Goal: Answer question/provide support

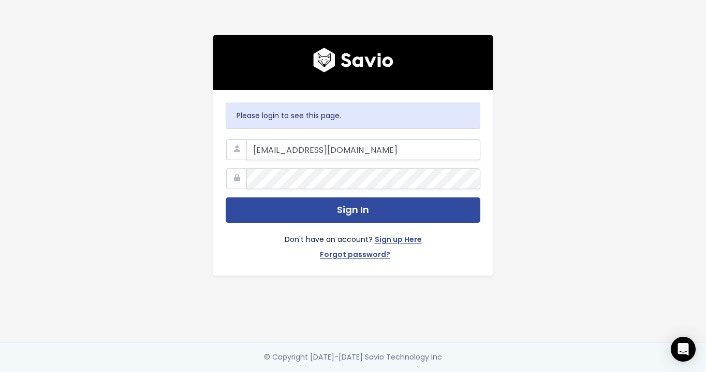
drag, startPoint x: 357, startPoint y: 153, endPoint x: 186, endPoint y: 152, distance: 171.4
click at [186, 152] on div "Please login to see this page. mafalda.gil@hole19golf.com Sign In Don't have an…" at bounding box center [353, 171] width 590 height 342
type input "o"
type input "customerservice@hole19golf.com"
click at [168, 179] on div "Please login to see this page. customerservice@hole19golf.com Sign In Don't hav…" at bounding box center [353, 171] width 590 height 342
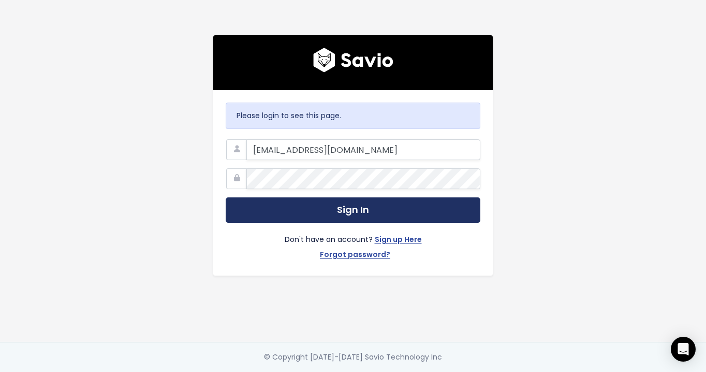
click at [241, 206] on button "Sign In" at bounding box center [353, 209] width 255 height 25
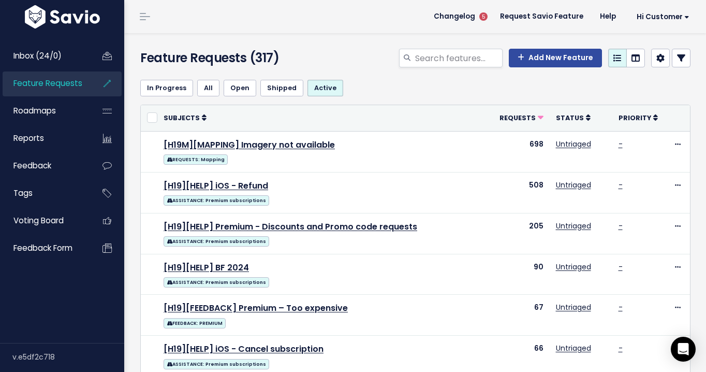
click at [432, 48] on div "Feature Requests (317) Add New Feature" at bounding box center [413, 52] width 579 height 38
click at [432, 54] on input "search" at bounding box center [458, 58] width 89 height 19
type input "active"
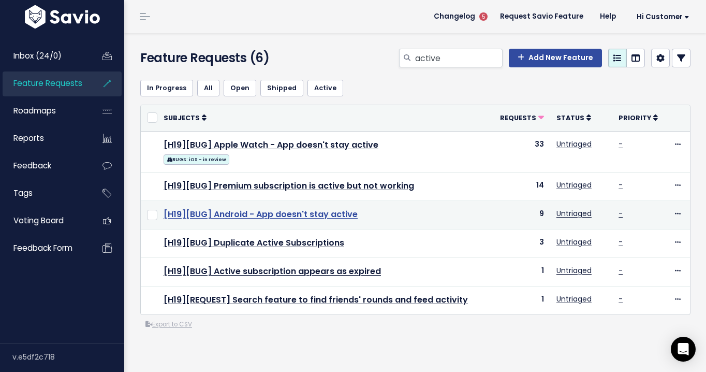
click at [336, 219] on link "[H19][BUG] Android - App doesn't stay active" at bounding box center [261, 214] width 194 height 12
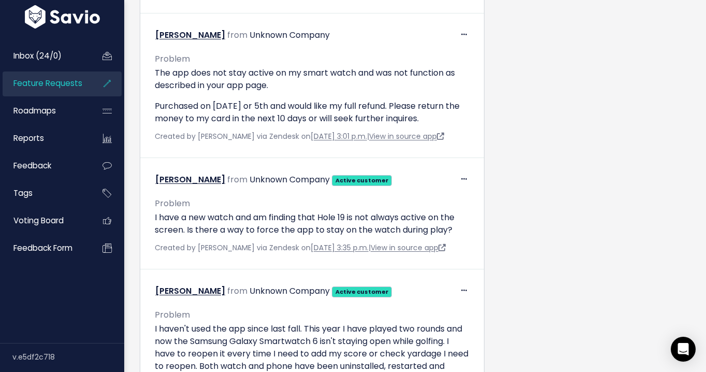
scroll to position [677, 0]
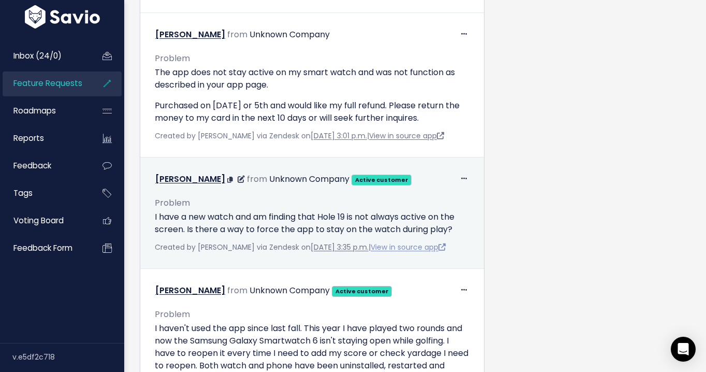
click at [388, 252] on link "View in source app" at bounding box center [408, 247] width 75 height 10
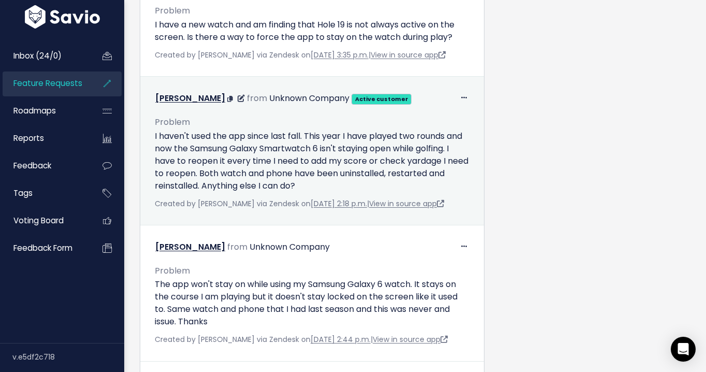
scroll to position [873, 0]
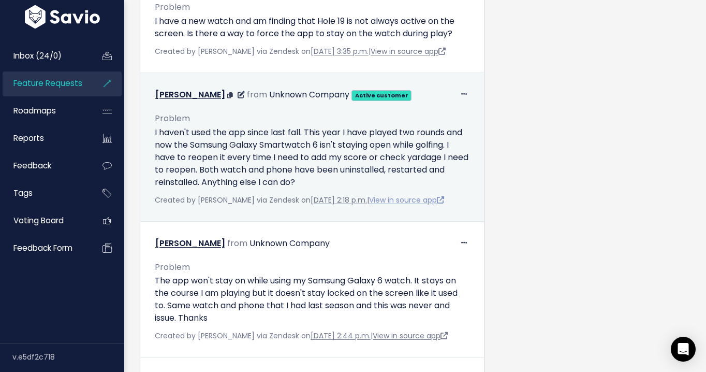
click at [440, 205] on link "View in source app" at bounding box center [406, 200] width 75 height 10
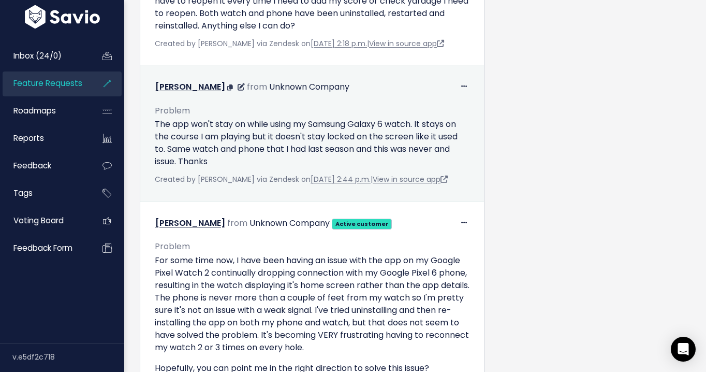
scroll to position [1054, 0]
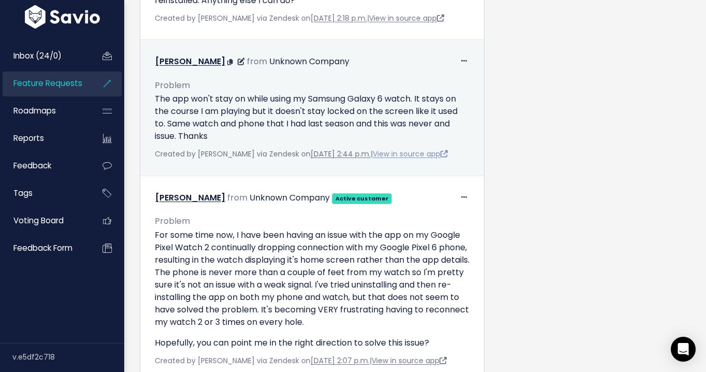
click at [416, 159] on link "View in source app" at bounding box center [410, 154] width 75 height 10
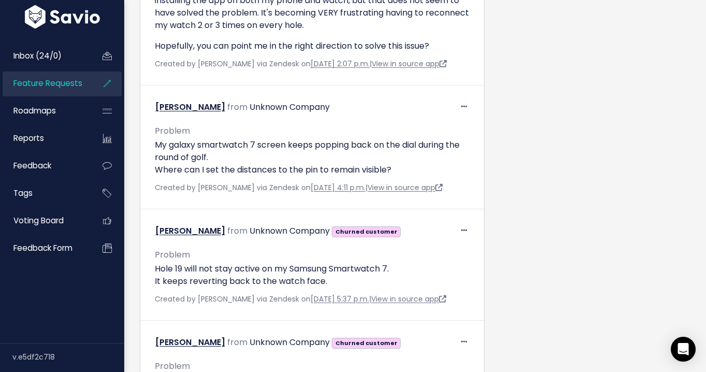
scroll to position [1352, 0]
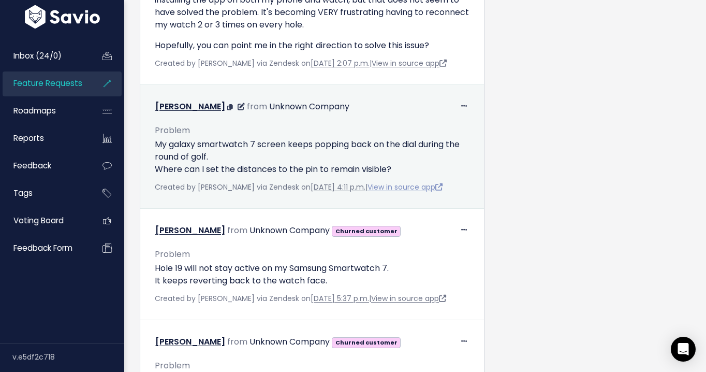
click at [390, 192] on link "View in source app" at bounding box center [405, 187] width 75 height 10
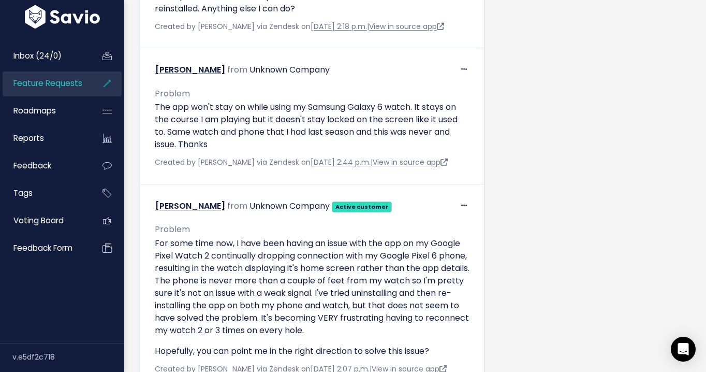
scroll to position [1041, 0]
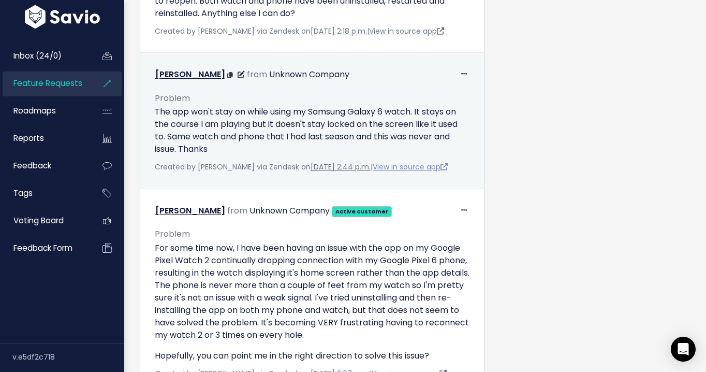
click at [393, 172] on link "View in source app" at bounding box center [410, 167] width 75 height 10
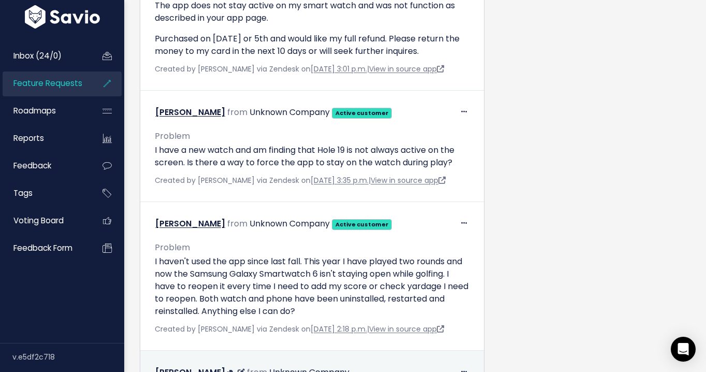
scroll to position [690, 0]
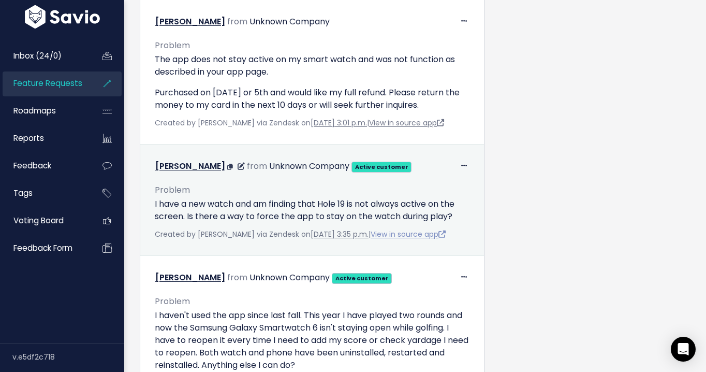
click at [389, 239] on link "View in source app" at bounding box center [408, 234] width 75 height 10
click at [334, 239] on link "May 6, 2025, 3:35 p.m." at bounding box center [340, 234] width 58 height 10
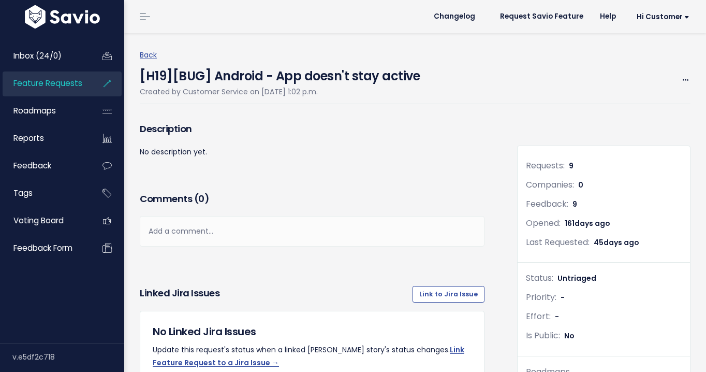
scroll to position [690, 0]
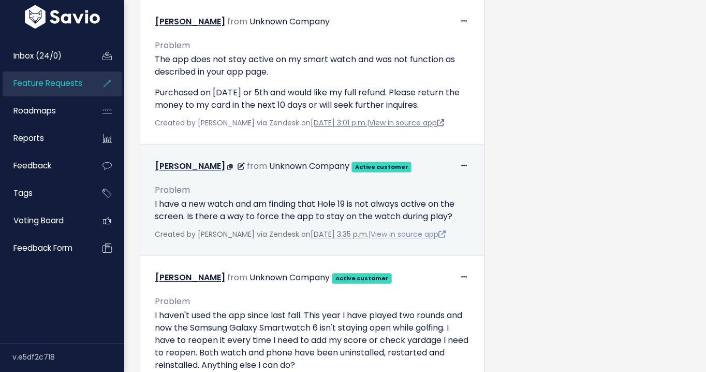
click at [410, 239] on link "View in source app" at bounding box center [408, 234] width 75 height 10
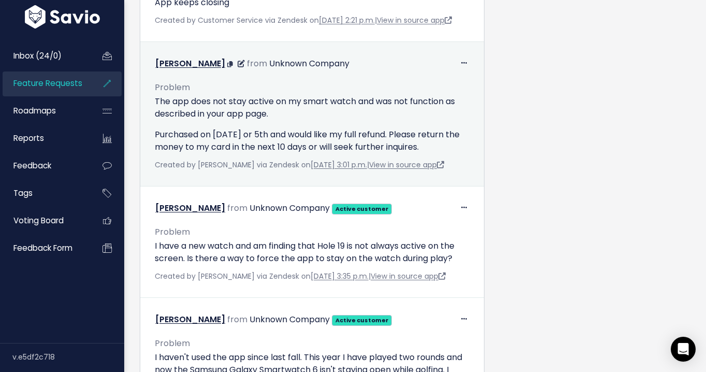
scroll to position [719, 0]
